Goal: Task Accomplishment & Management: Manage account settings

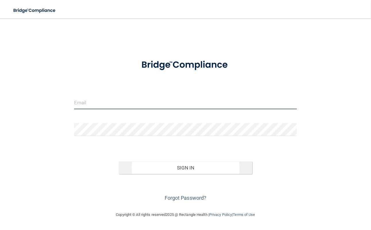
type input "[PERSON_NAME][EMAIL_ADDRESS][DOMAIN_NAME]"
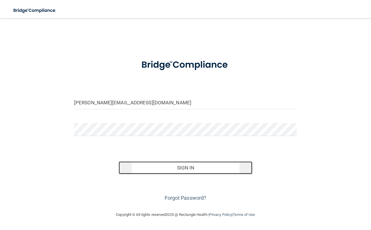
click at [188, 166] on button "Sign In" at bounding box center [186, 167] width 134 height 13
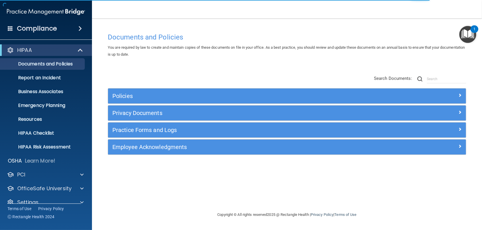
scroll to position [9, 0]
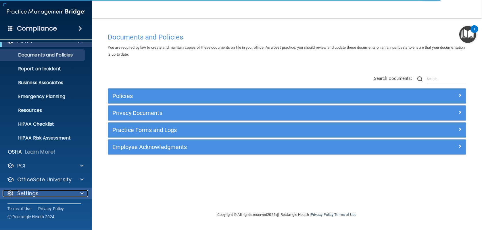
click at [80, 193] on span at bounding box center [81, 193] width 3 height 7
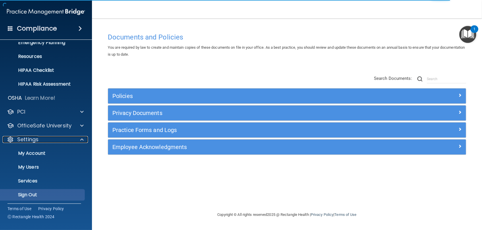
scroll to position [64, 0]
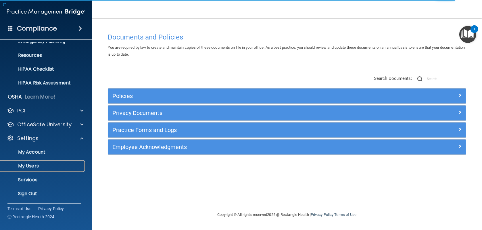
click at [33, 167] on p "My Users" at bounding box center [43, 166] width 79 height 6
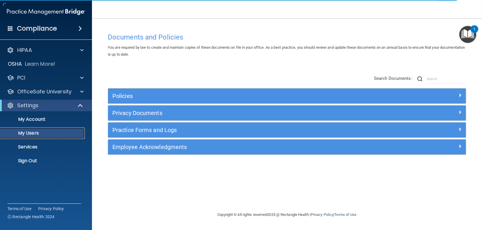
click at [30, 135] on p "My Users" at bounding box center [43, 133] width 79 height 6
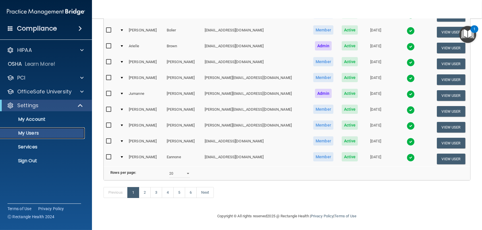
scroll to position [244, 0]
click at [190, 171] on div "10 20 30 40 all" at bounding box center [179, 173] width 29 height 9
click at [181, 171] on select "10 20 30 40 all" at bounding box center [179, 173] width 21 height 9
select select "107"
click at [169, 169] on select "10 20 30 40 all" at bounding box center [179, 173] width 21 height 9
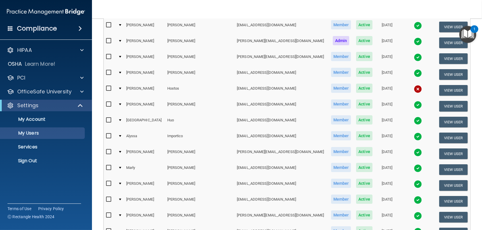
scroll to position [575, 0]
click at [414, 85] on img at bounding box center [418, 89] width 8 height 8
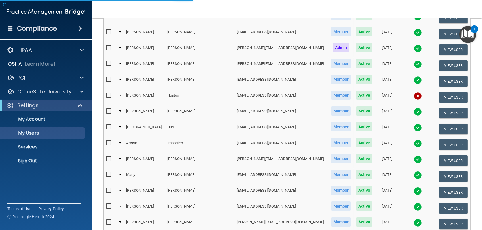
click at [414, 92] on img at bounding box center [418, 96] width 8 height 8
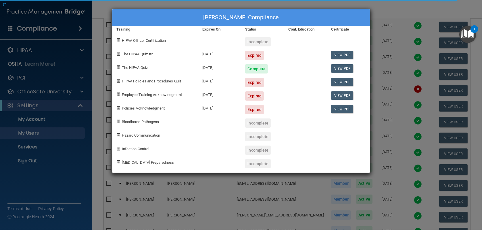
drag, startPoint x: 376, startPoint y: 77, endPoint x: 394, endPoint y: 78, distance: 17.8
click at [377, 78] on div "Haley Hostos's Compliance Training Expires On Status Cont. Education Certificat…" at bounding box center [241, 115] width 482 height 230
click at [386, 79] on div "Haley Hostos's Compliance Training Expires On Status Cont. Education Certificat…" at bounding box center [241, 115] width 482 height 230
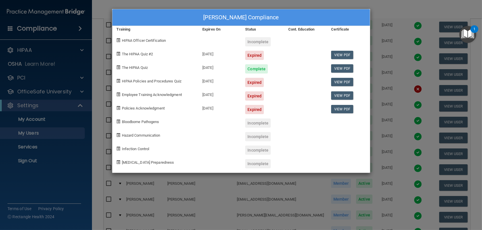
click at [383, 79] on div "Haley Hostos's Compliance Training Expires On Status Cont. Education Certificat…" at bounding box center [241, 115] width 482 height 230
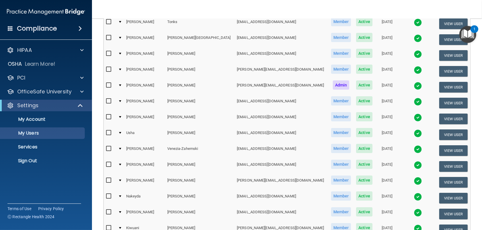
scroll to position [1609, 0]
